Goal: Task Accomplishment & Management: Use online tool/utility

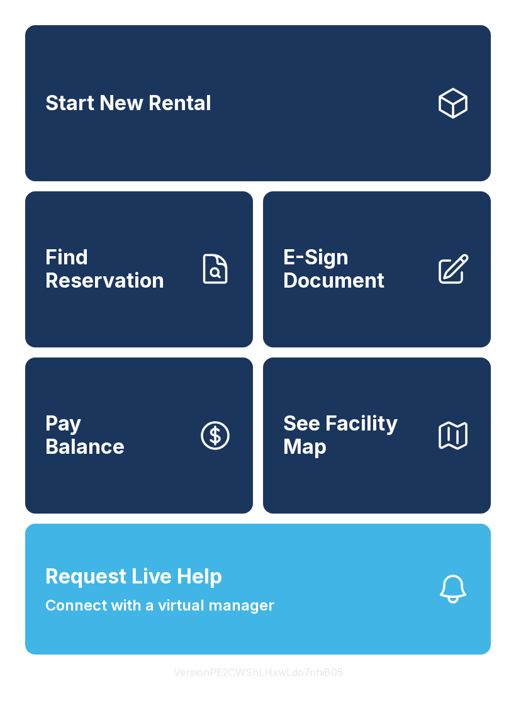
click at [427, 316] on link "E-Sign Document" at bounding box center [377, 269] width 228 height 156
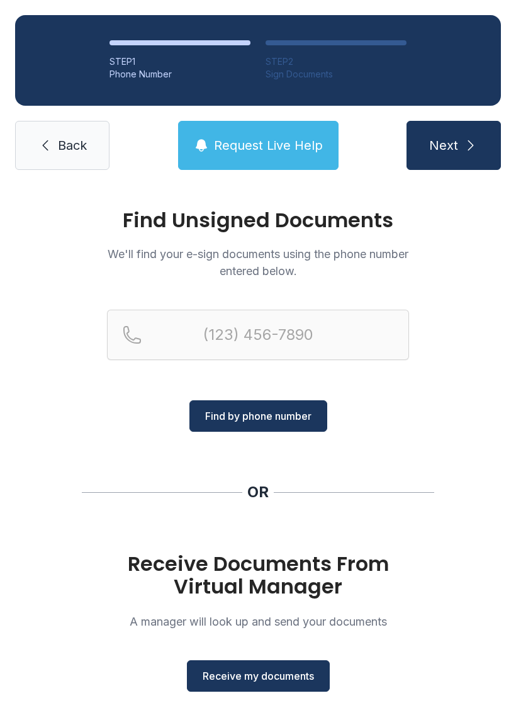
click at [411, 370] on div "Find Unsigned Documents We'll find your e-sign documents using the phone number…" at bounding box center [258, 463] width 516 height 557
click at [306, 359] on input "Reservation phone number" at bounding box center [258, 334] width 302 height 50
type input "("
click at [99, 160] on link "Back" at bounding box center [62, 145] width 94 height 49
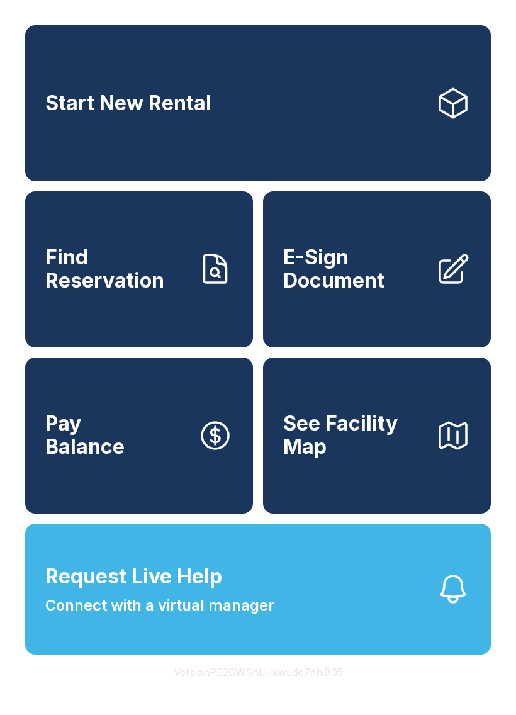
click at [281, 6] on div "Start New Rental Find Reservation E-Sign Document Pay Balance See Facility Map …" at bounding box center [258, 357] width 516 height 715
click at [160, 591] on span "Request Live Help" at bounding box center [133, 576] width 177 height 30
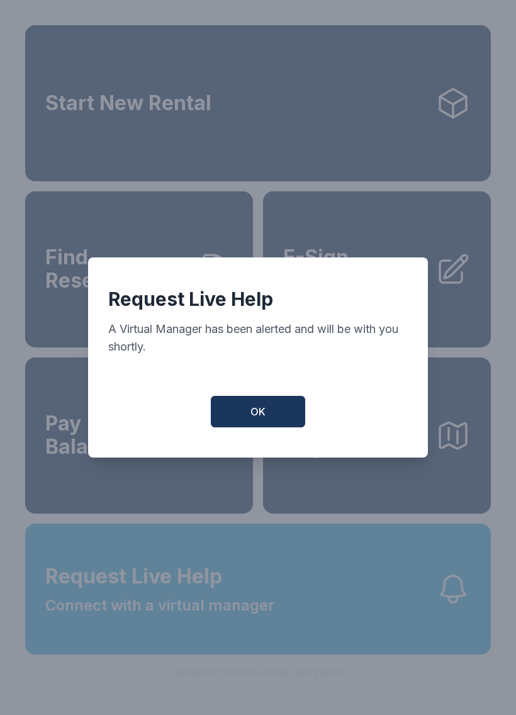
click at [290, 413] on button "OK" at bounding box center [258, 411] width 94 height 31
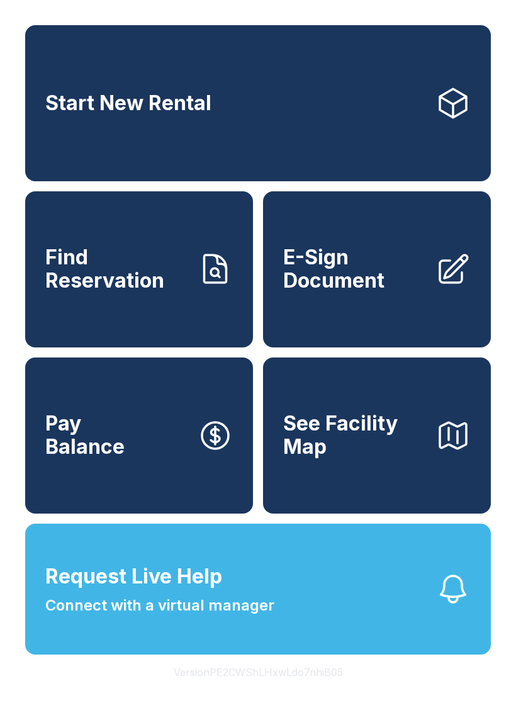
click at [95, 577] on button "Request Live Help Connect with a virtual manager" at bounding box center [257, 588] width 465 height 131
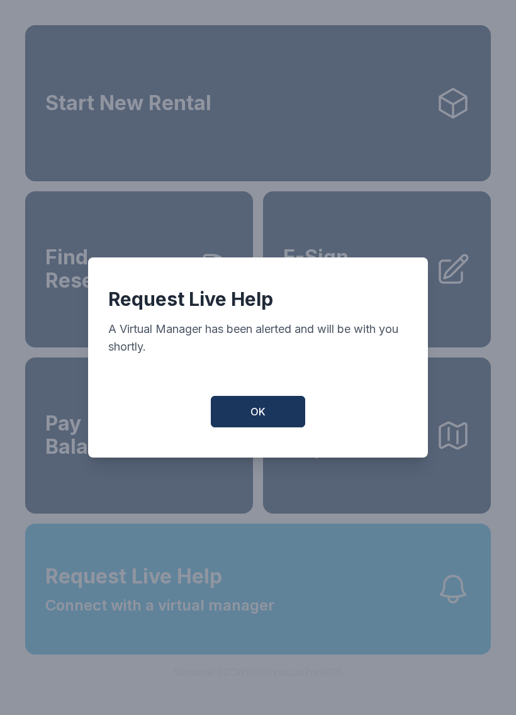
click at [232, 403] on button "OK" at bounding box center [258, 411] width 94 height 31
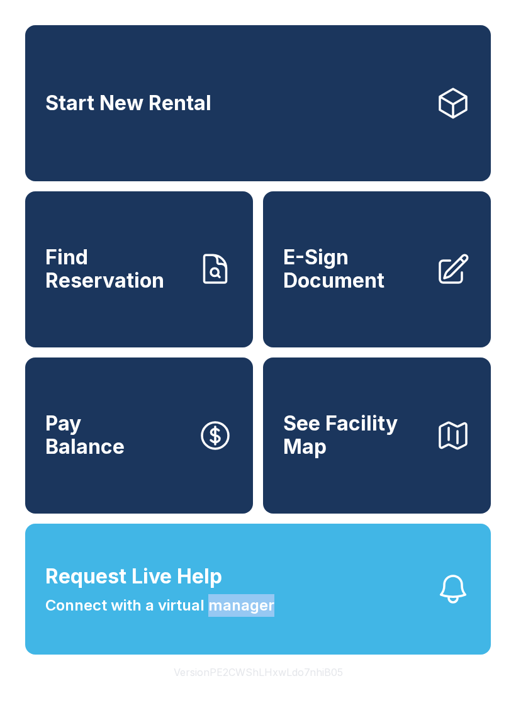
click at [371, 633] on button "Request Live Help Connect with a virtual manager" at bounding box center [257, 588] width 465 height 131
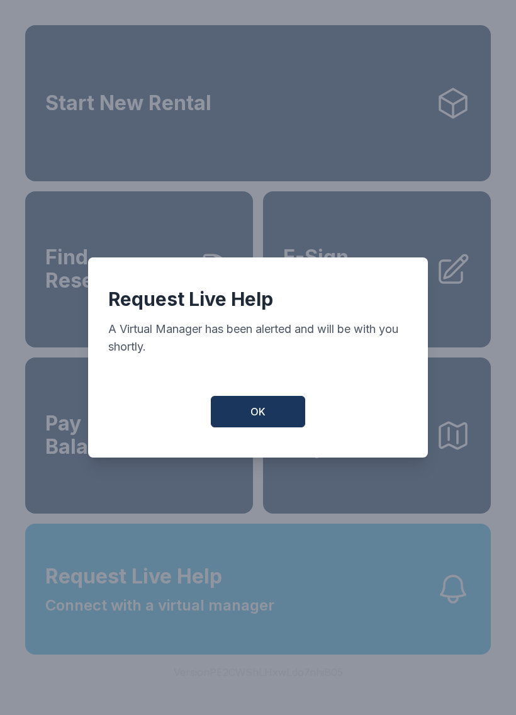
click at [272, 403] on button "OK" at bounding box center [258, 411] width 94 height 31
